Goal: Information Seeking & Learning: Learn about a topic

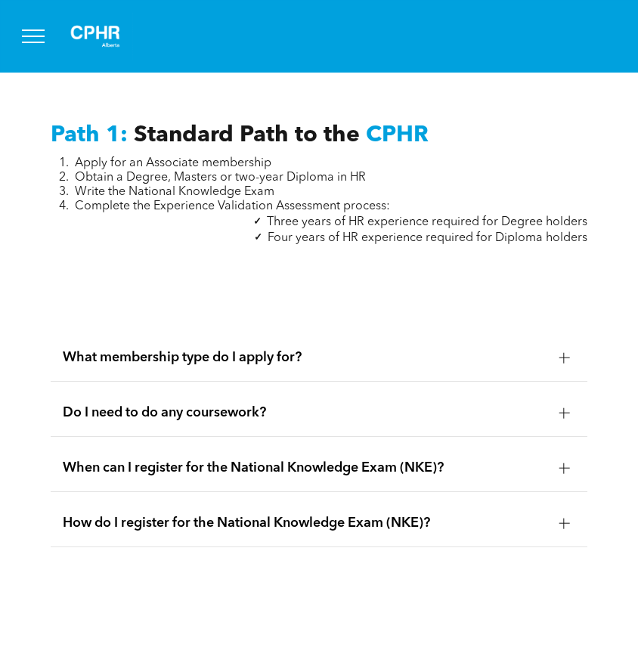
scroll to position [1844, 0]
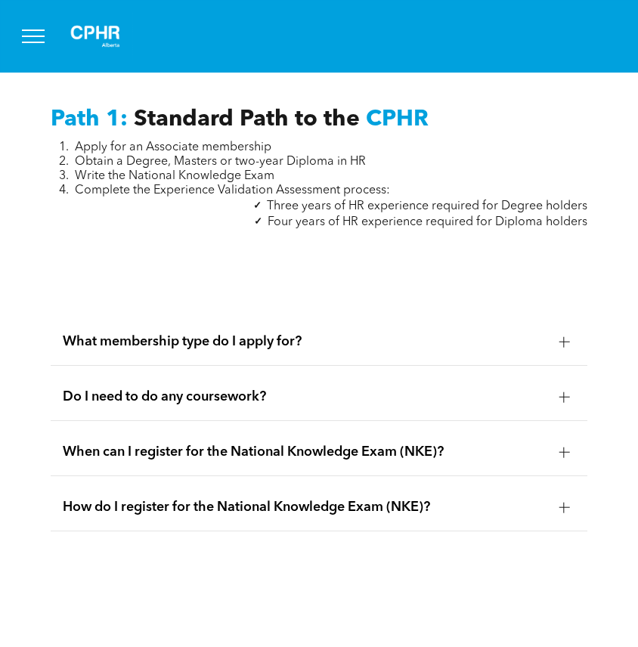
click at [152, 333] on span "What membership type do I apply for?" at bounding box center [305, 341] width 484 height 17
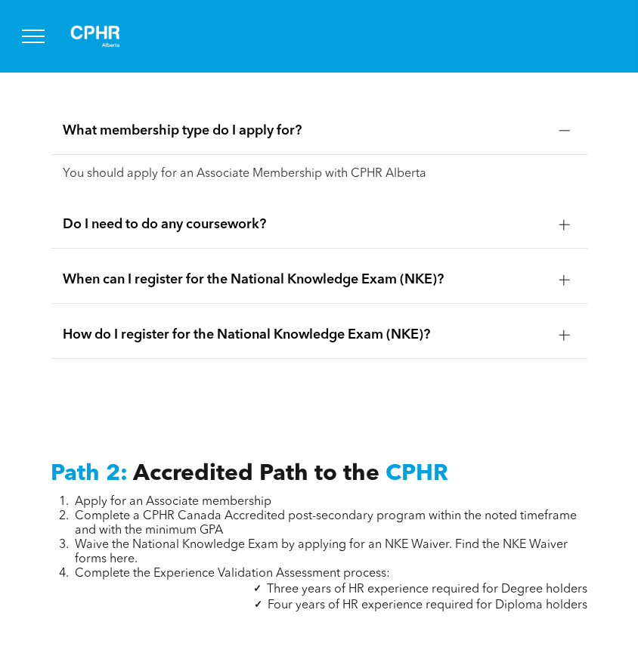
scroll to position [2056, 0]
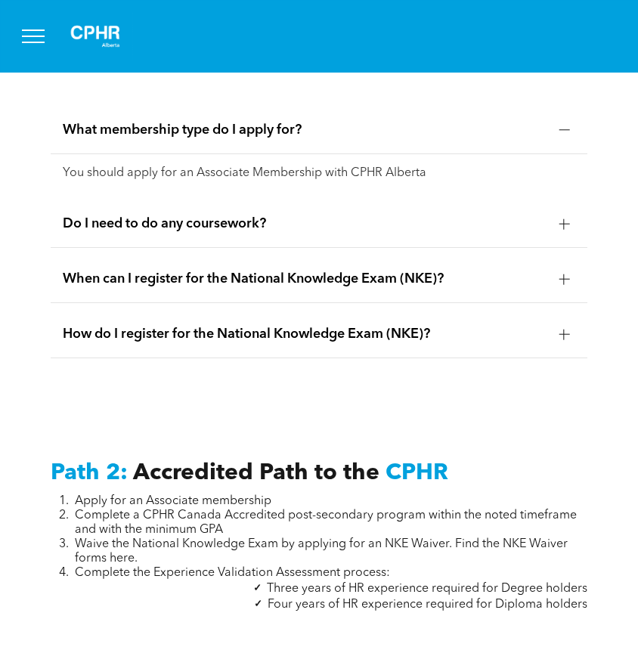
click at [144, 215] on span "Do I need to do any coursework?" at bounding box center [305, 223] width 484 height 17
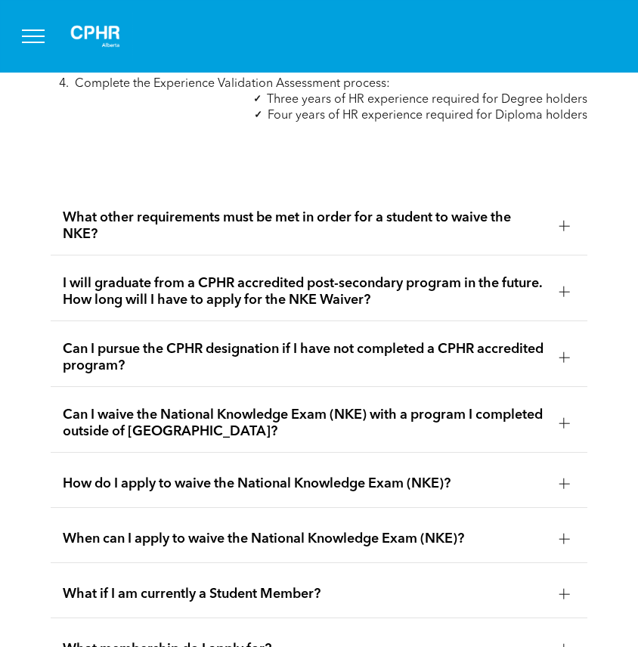
scroll to position [2562, 0]
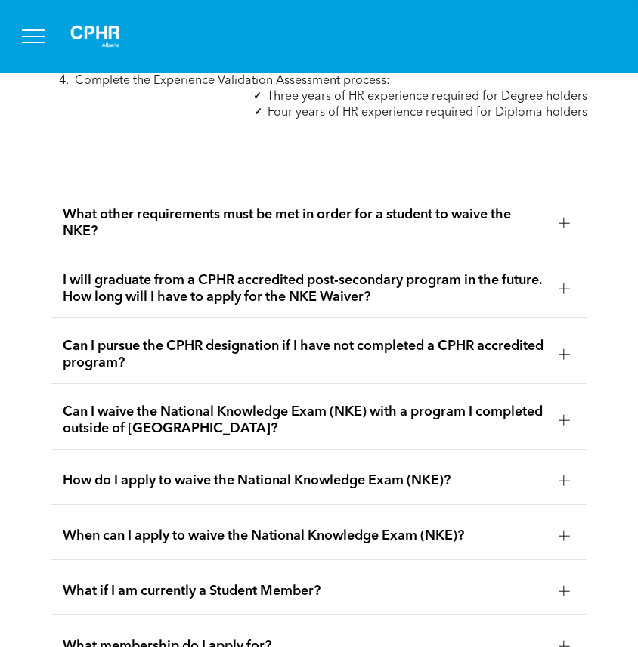
click at [148, 206] on span "What other requirements must be met in order for a student to waive the NKE?" at bounding box center [305, 222] width 484 height 33
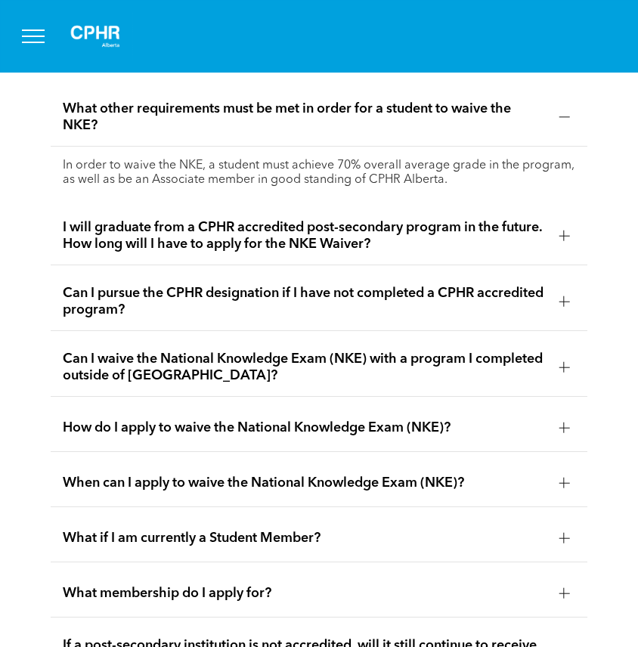
scroll to position [2670, 0]
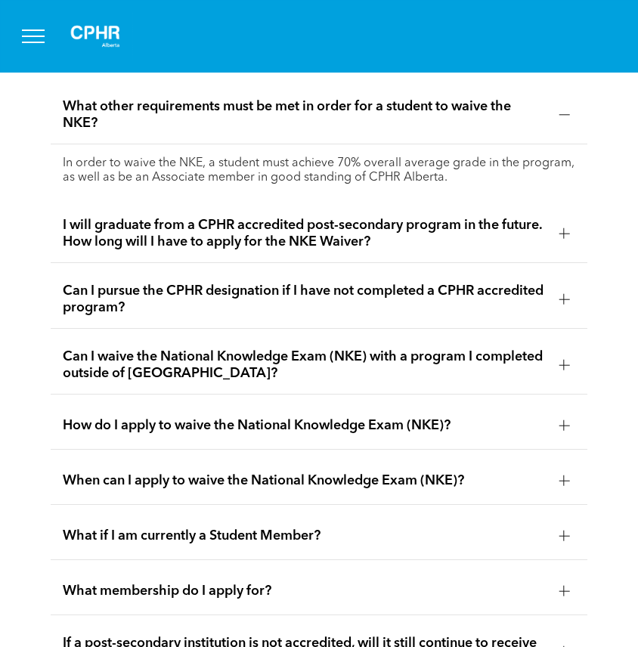
click at [148, 217] on span "I will graduate from a CPHR accredited post-secondary program in the future. Ho…" at bounding box center [305, 233] width 484 height 33
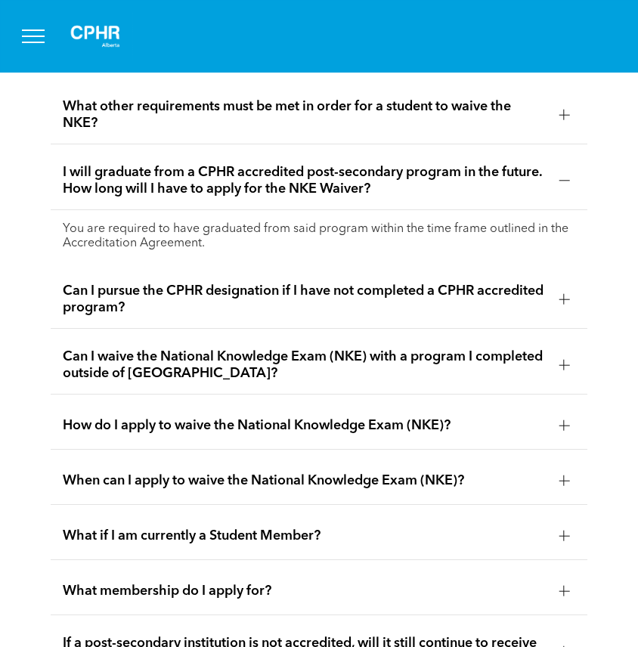
click at [153, 285] on span "Can I pursue the CPHR designation if I have not completed a CPHR accredited pro…" at bounding box center [305, 299] width 484 height 33
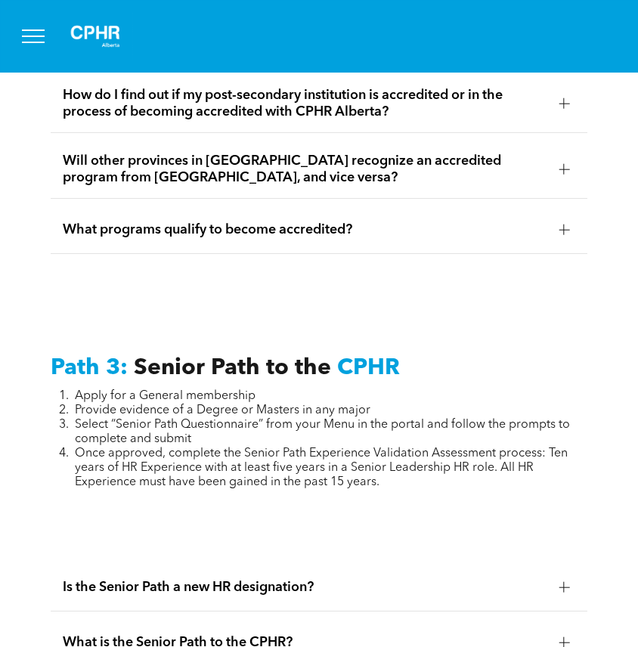
scroll to position [3897, 0]
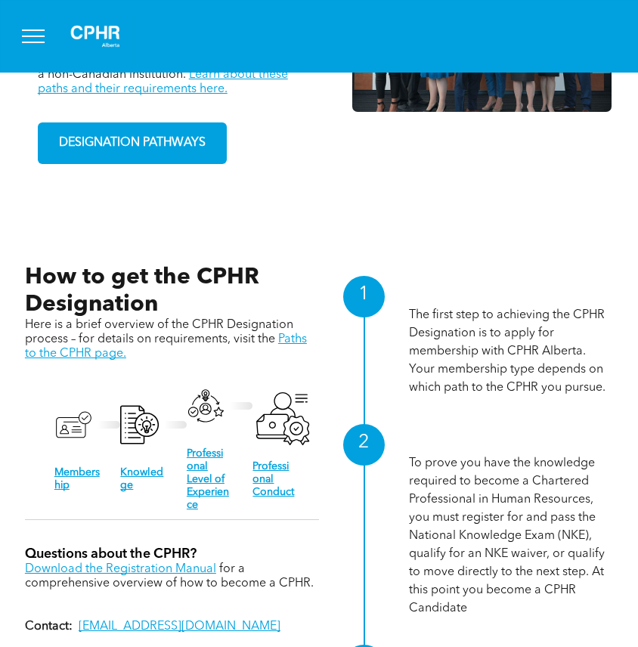
scroll to position [1301, 0]
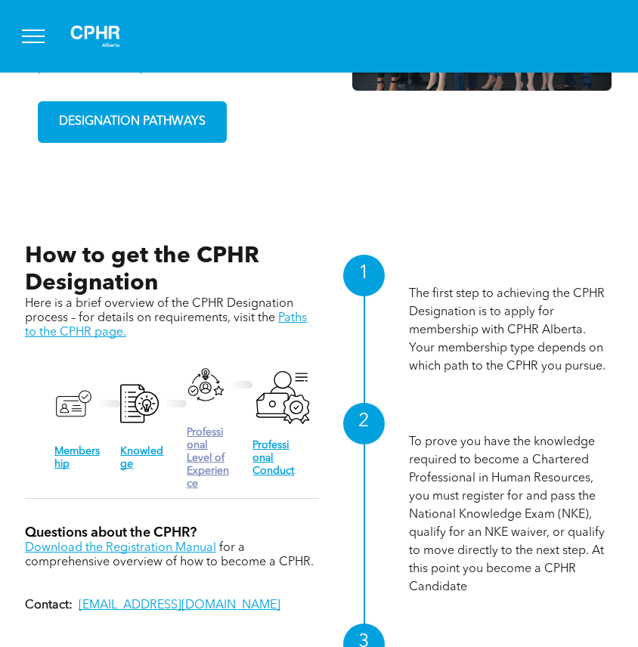
click at [214, 450] on link "Professional Level of Experience" at bounding box center [208, 458] width 42 height 62
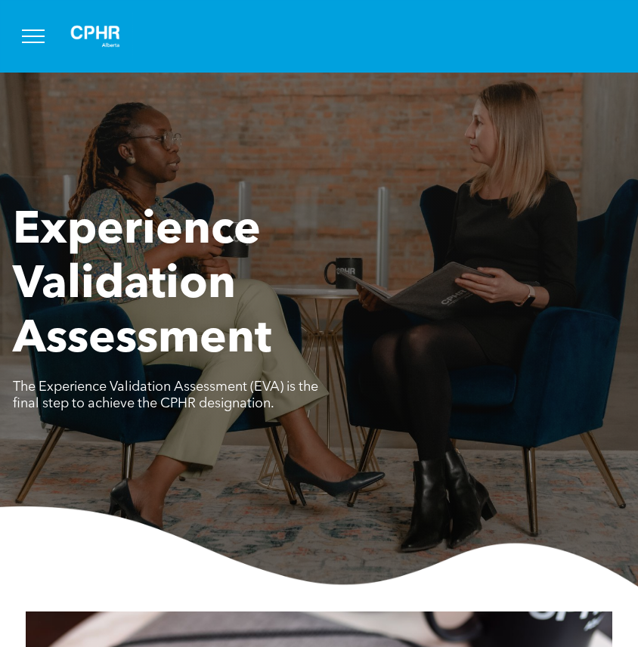
click at [24, 30] on span "menu" at bounding box center [33, 30] width 23 height 2
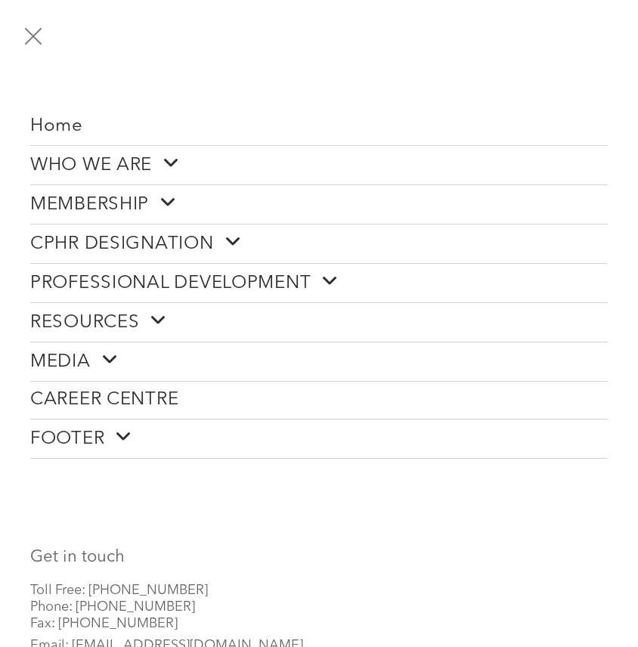
click at [70, 237] on span "CPHR DESIGNATION" at bounding box center [135, 243] width 211 height 23
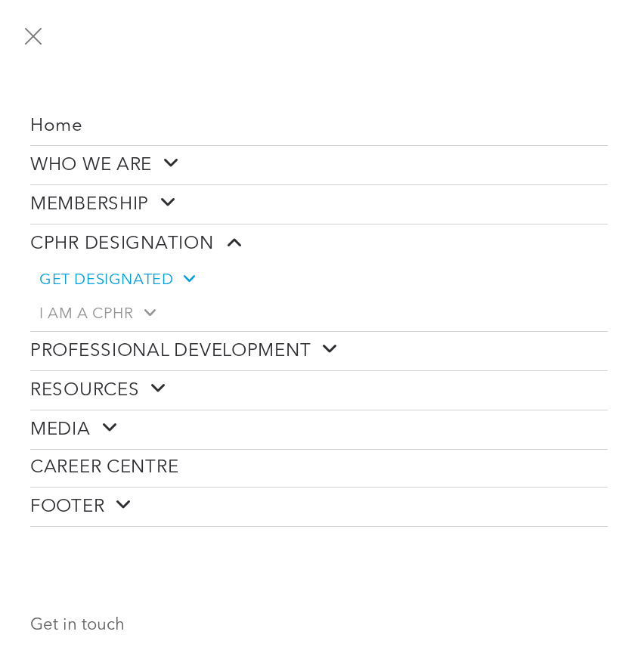
click at [77, 277] on span "GET DESIGNATED" at bounding box center [116, 280] width 155 height 19
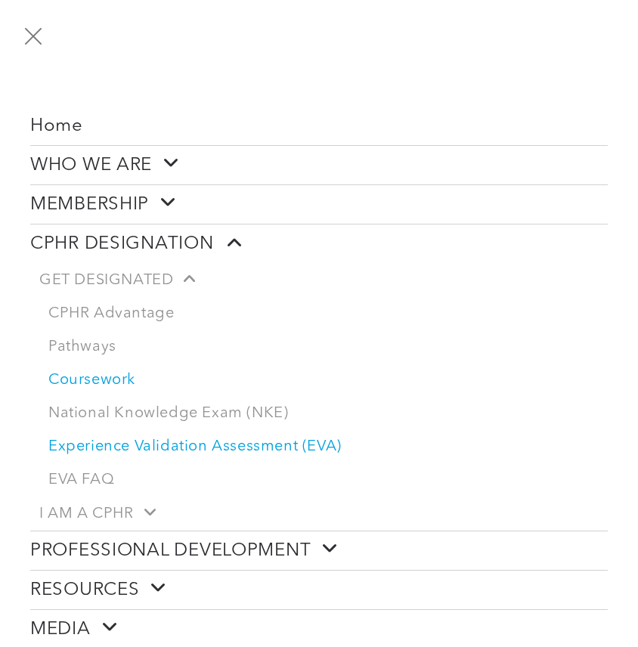
click at [73, 373] on link "Coursework" at bounding box center [323, 380] width 568 height 33
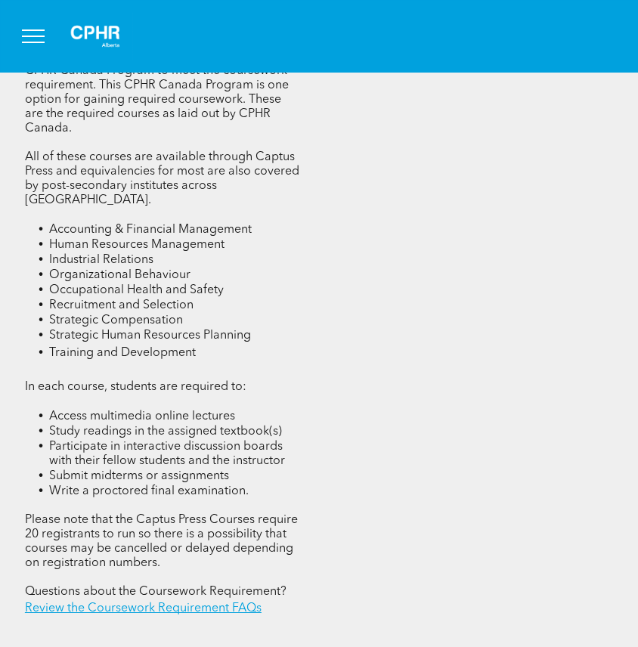
scroll to position [2297, 0]
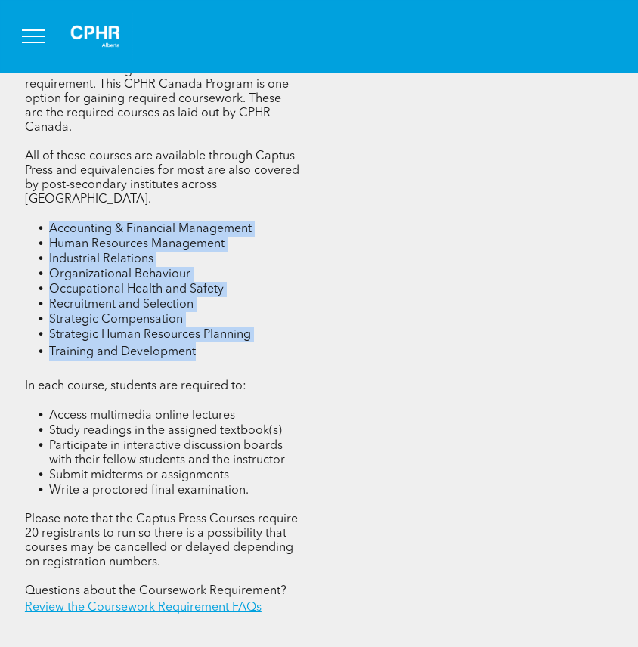
drag, startPoint x: 205, startPoint y: 318, endPoint x: 30, endPoint y: 200, distance: 210.7
click at [30, 221] on ul "Accounting & Financial Management Human Resources Management Industrial Relatio…" at bounding box center [163, 291] width 276 height 140
copy ul "Accounting & Financial Management Human Resources Management Industrial Relatio…"
